Goal: Information Seeking & Learning: Learn about a topic

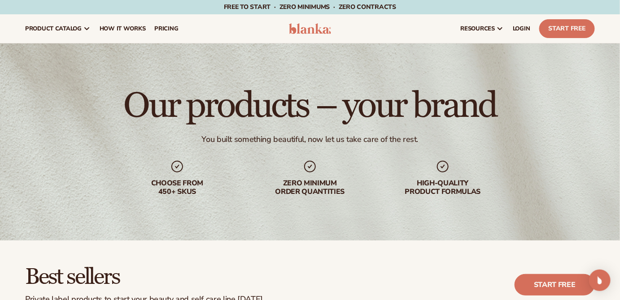
drag, startPoint x: 604, startPoint y: 1, endPoint x: 410, endPoint y: 29, distance: 196.5
click at [410, 29] on div "resources connect your store" at bounding box center [469, 28] width 259 height 29
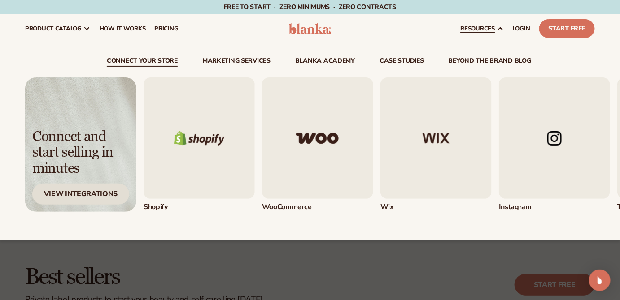
click at [95, 191] on div "View Integrations" at bounding box center [80, 194] width 97 height 21
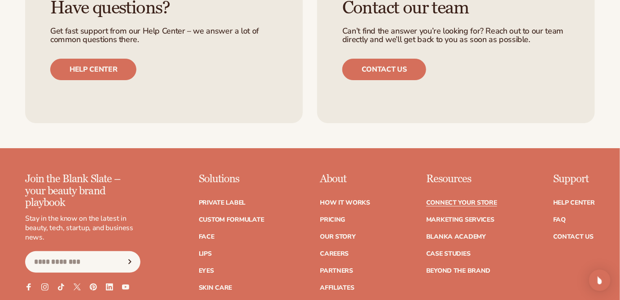
scroll to position [1059, 0]
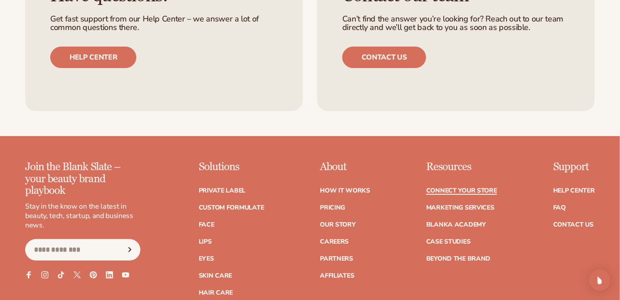
click at [475, 189] on link "Connect your store" at bounding box center [461, 191] width 71 height 6
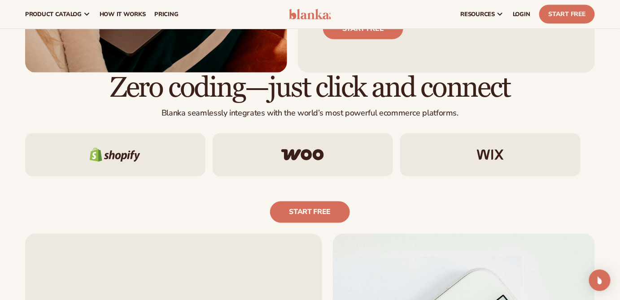
scroll to position [448, 0]
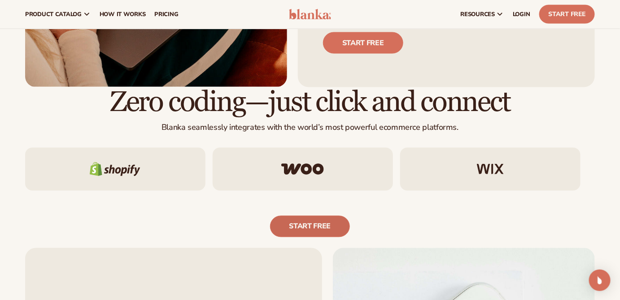
click at [327, 221] on link "Start free" at bounding box center [310, 227] width 80 height 22
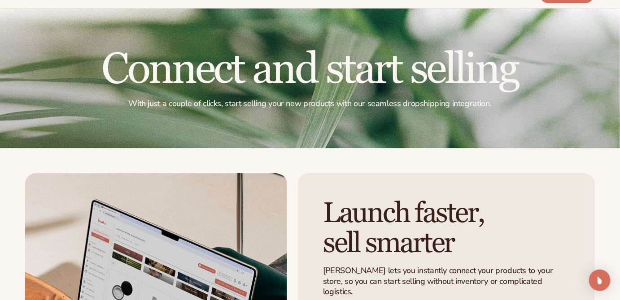
scroll to position [0, 0]
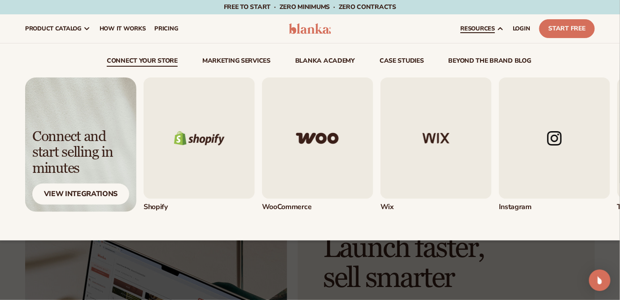
click at [126, 60] on link "connect your store" at bounding box center [142, 62] width 71 height 9
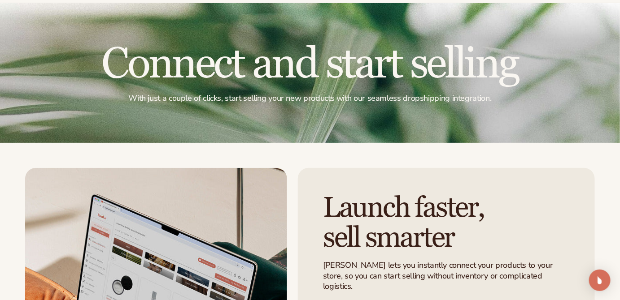
scroll to position [163, 0]
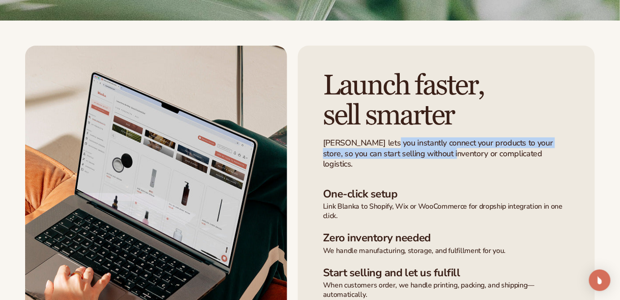
drag, startPoint x: 382, startPoint y: 146, endPoint x: 436, endPoint y: 158, distance: 55.0
click at [436, 158] on p "Blanka lets you instantly connect your products to your store, so you can start…" at bounding box center [446, 153] width 247 height 31
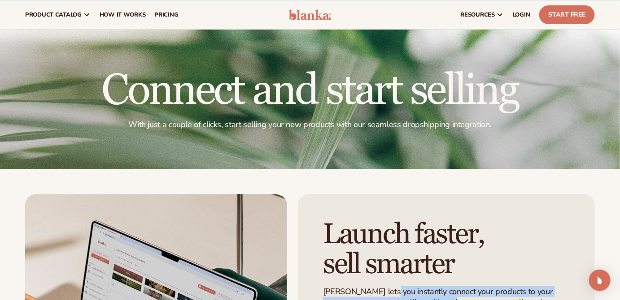
scroll to position [0, 0]
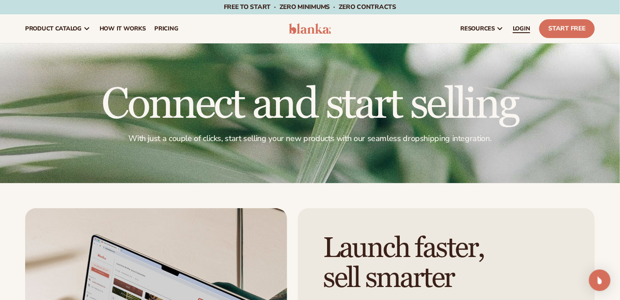
click at [526, 26] on span "LOGIN" at bounding box center [520, 28] width 17 height 7
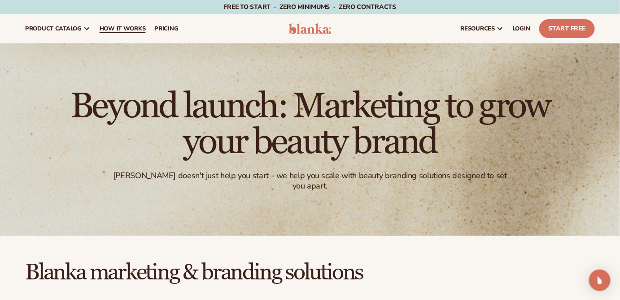
click at [133, 29] on span "How It Works" at bounding box center [123, 28] width 46 height 7
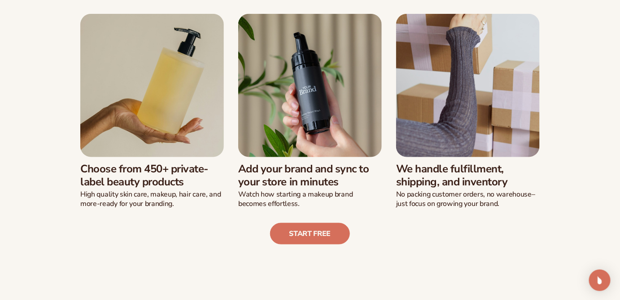
scroll to position [244, 0]
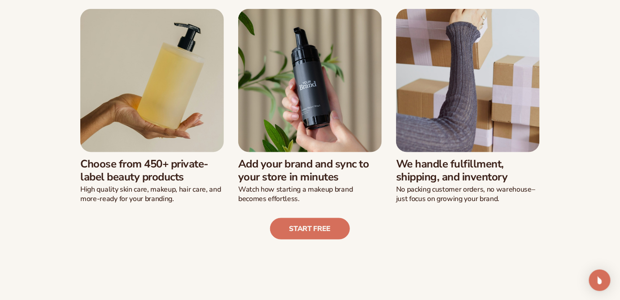
click at [165, 117] on img at bounding box center [151, 80] width 143 height 143
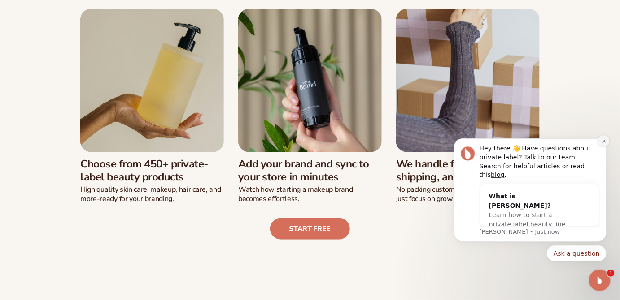
click at [604, 147] on button "Dismiss notification" at bounding box center [603, 141] width 12 height 12
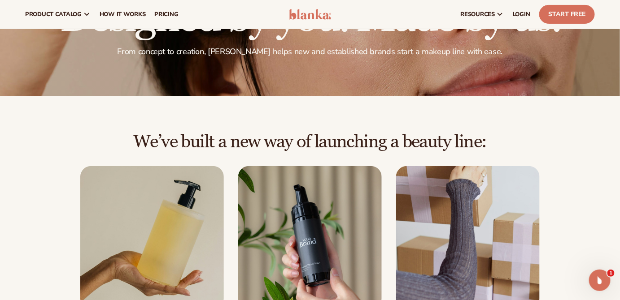
scroll to position [40, 0]
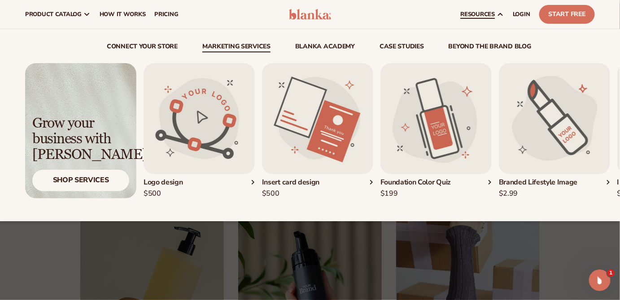
click at [227, 46] on link "Marketing services" at bounding box center [236, 47] width 68 height 9
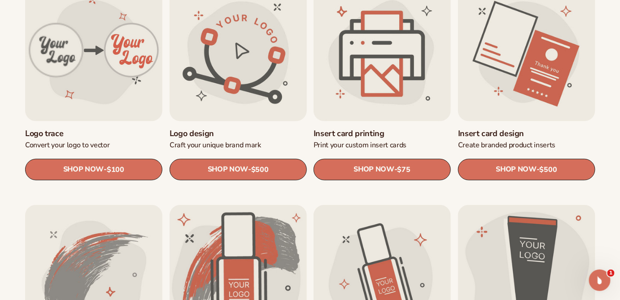
scroll to position [367, 0]
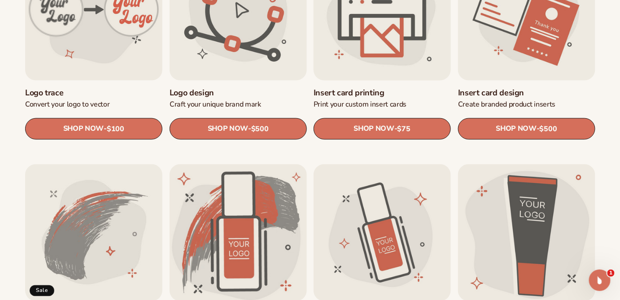
click at [344, 90] on link "Insert card printing" at bounding box center [381, 92] width 137 height 10
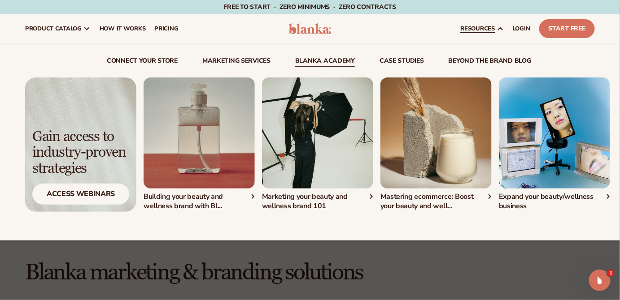
click at [319, 61] on link "Blanka Academy" at bounding box center [325, 62] width 60 height 9
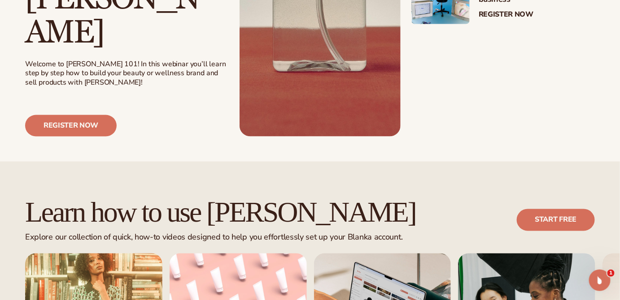
scroll to position [529, 0]
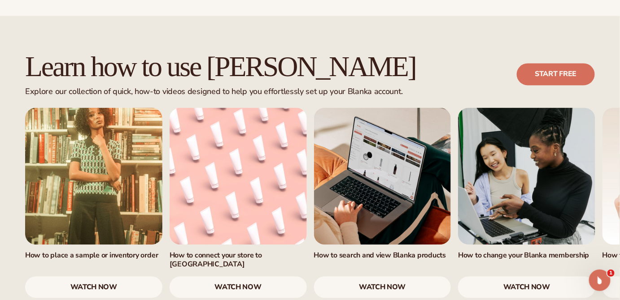
click at [179, 286] on div "Learn how to use [PERSON_NAME] Explore our collection of quick, how-to videos d…" at bounding box center [310, 175] width 620 height 318
click at [598, 136] on div "Learn how to use [PERSON_NAME] Explore our collection of quick, how-to videos d…" at bounding box center [310, 175] width 620 height 247
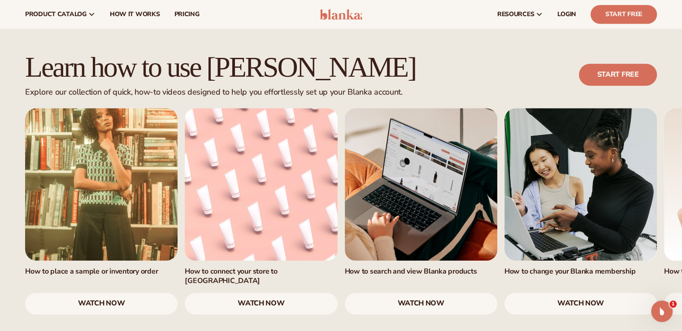
drag, startPoint x: 625, startPoint y: 0, endPoint x: 487, endPoint y: 285, distance: 316.4
click at [487, 285] on div "Learn how to use [PERSON_NAME] Explore our collection of quick, how-to videos d…" at bounding box center [341, 183] width 682 height 334
click at [467, 292] on div "Learn how to use [PERSON_NAME] Explore our collection of quick, how-to videos d…" at bounding box center [341, 183] width 682 height 334
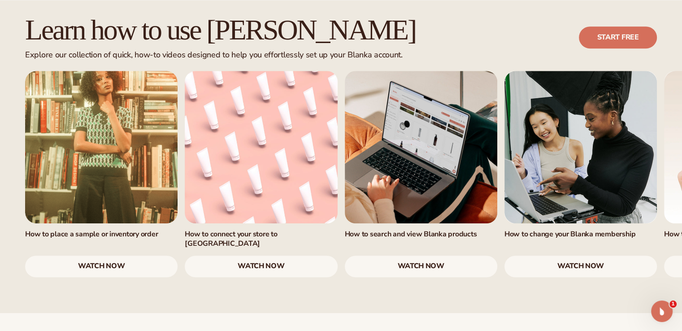
scroll to position [574, 0]
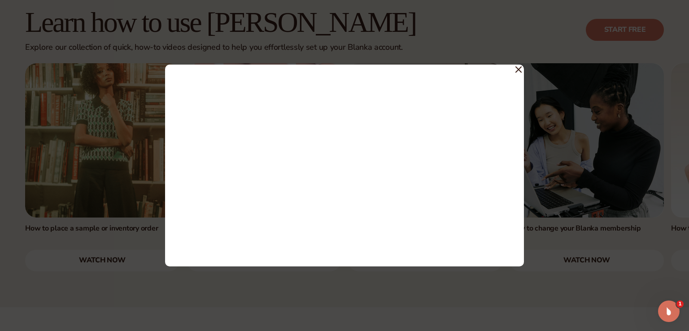
click at [518, 70] on icon at bounding box center [518, 69] width 5 height 5
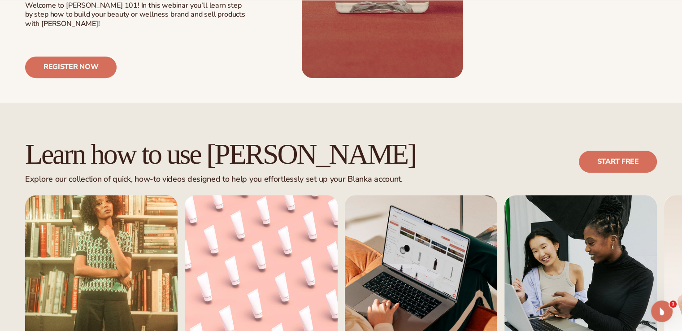
scroll to position [485, 0]
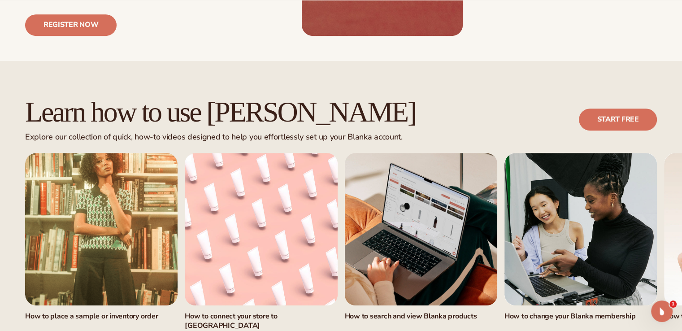
click at [420, 97] on div "Learn how to use [PERSON_NAME] Explore our collection of quick, how-to videos d…" at bounding box center [341, 119] width 632 height 45
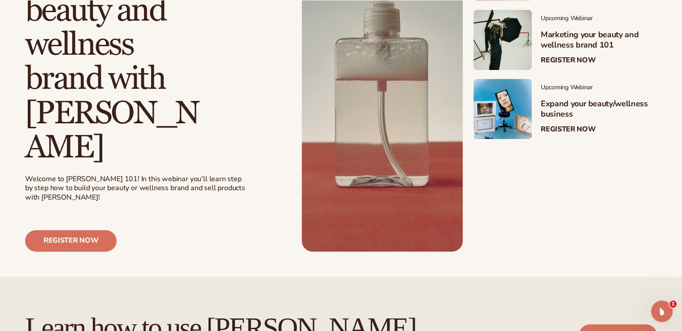
scroll to position [448, 0]
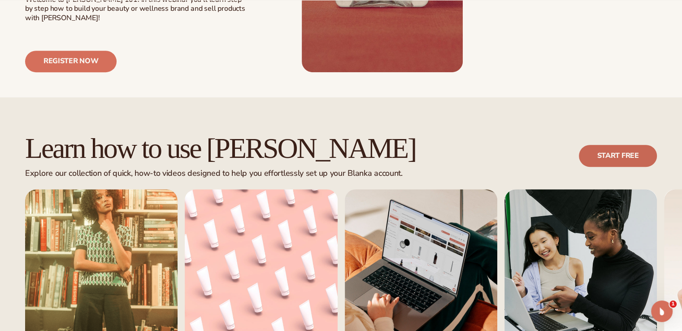
click at [619, 145] on link "Start free" at bounding box center [618, 156] width 78 height 22
